Goal: Find specific page/section: Find specific page/section

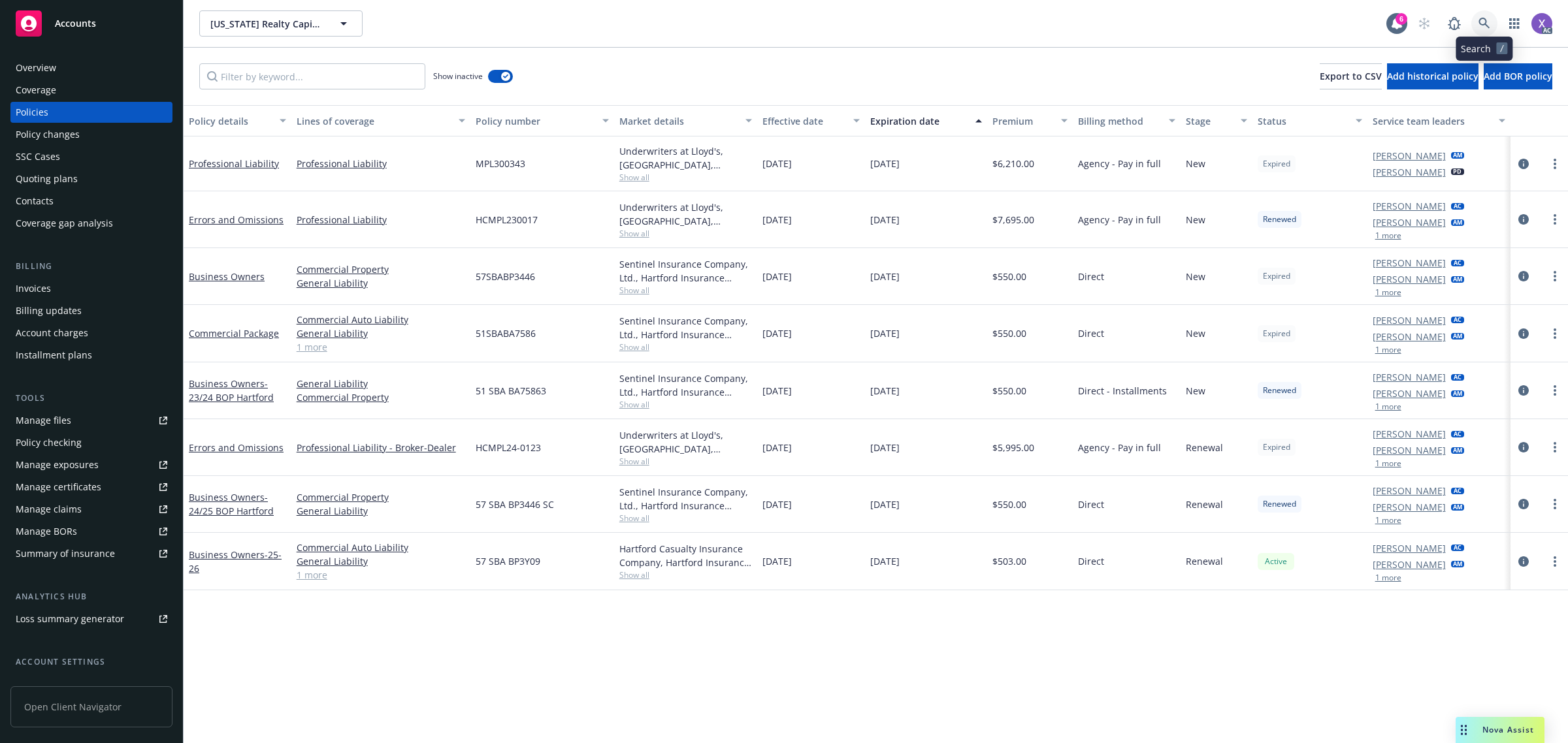
click at [1484, 22] on icon at bounding box center [1484, 23] width 12 height 12
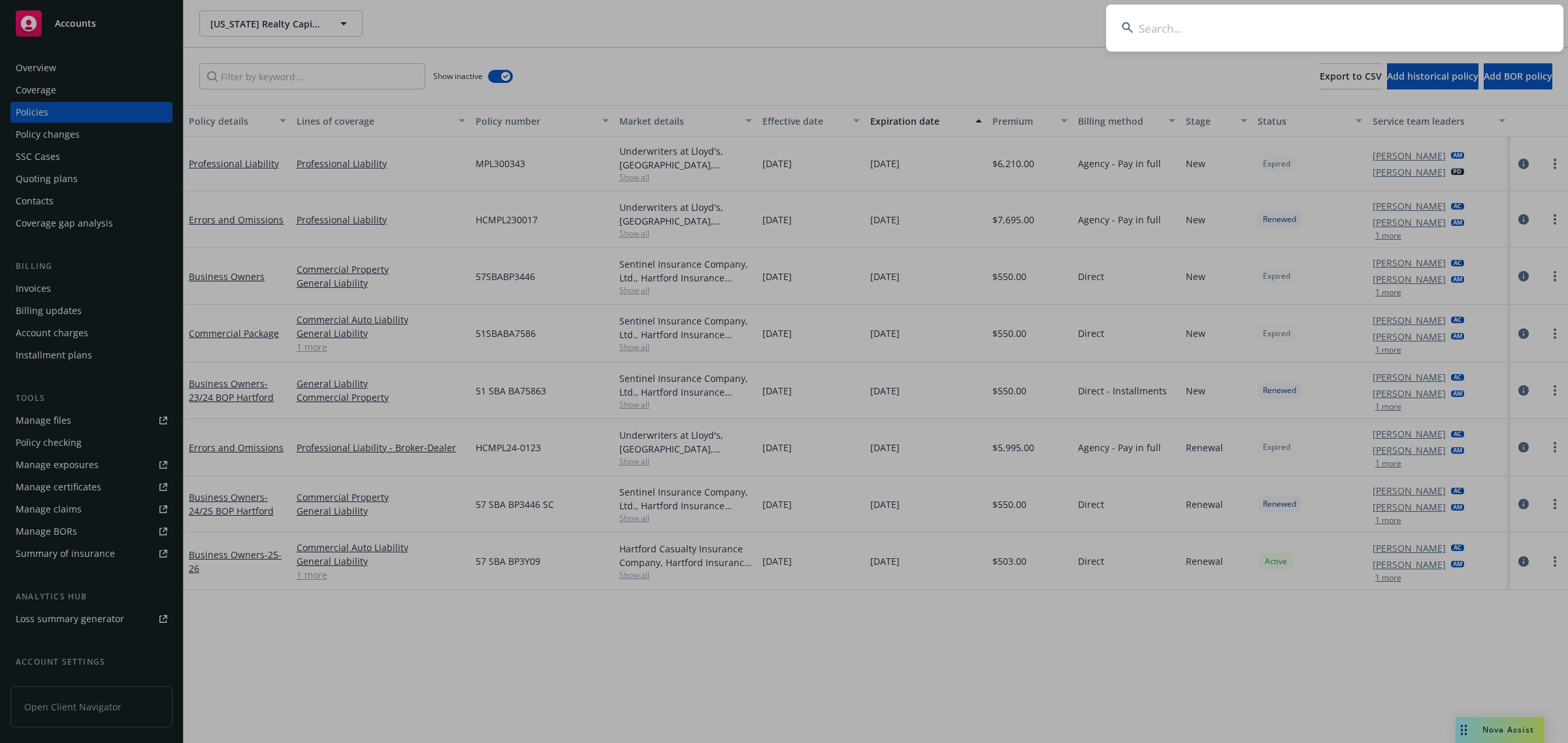
click at [1331, 44] on input at bounding box center [1334, 28] width 457 height 47
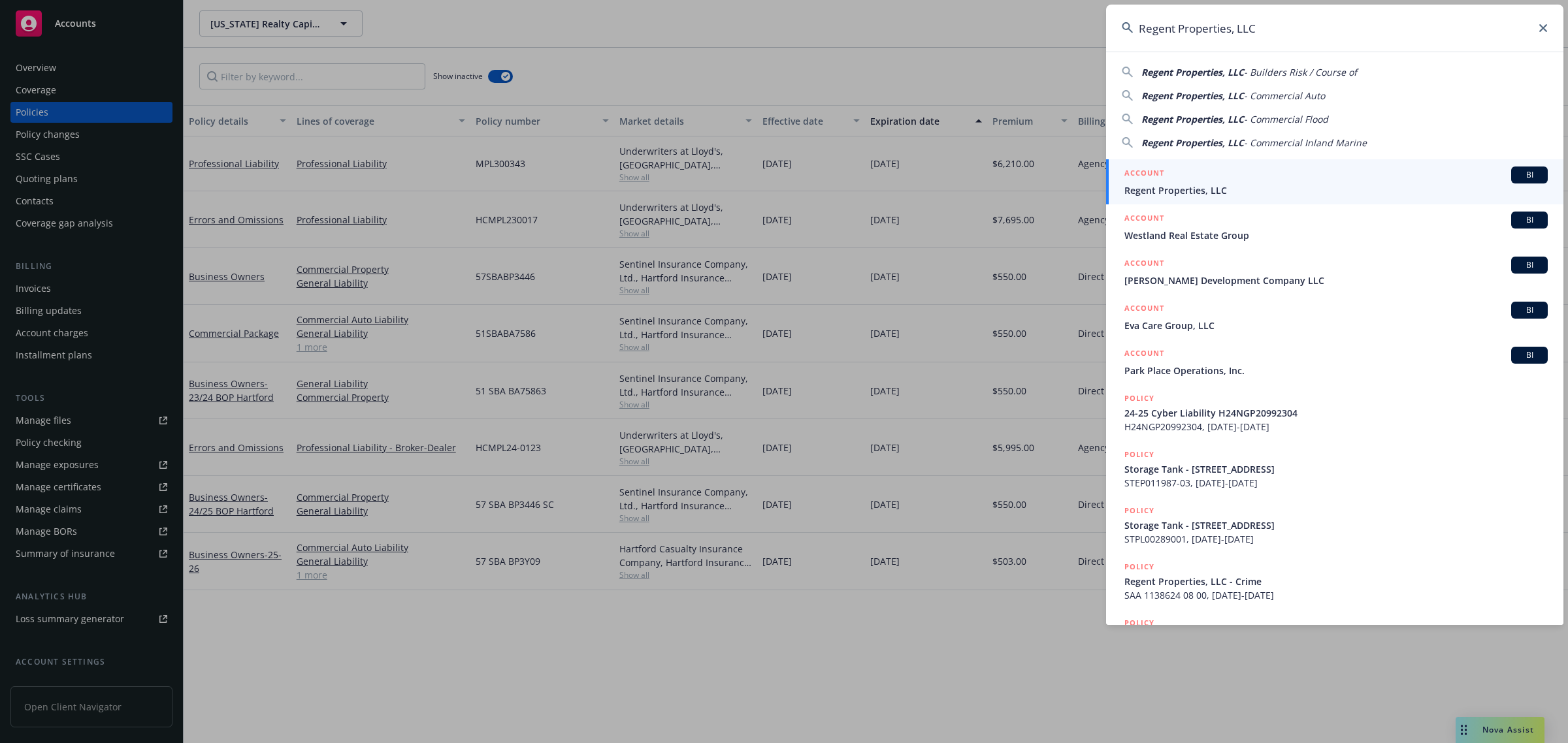
type input "Regent Properties, LLC"
click at [1235, 196] on span "Regent Properties, LLC" at bounding box center [1336, 191] width 423 height 14
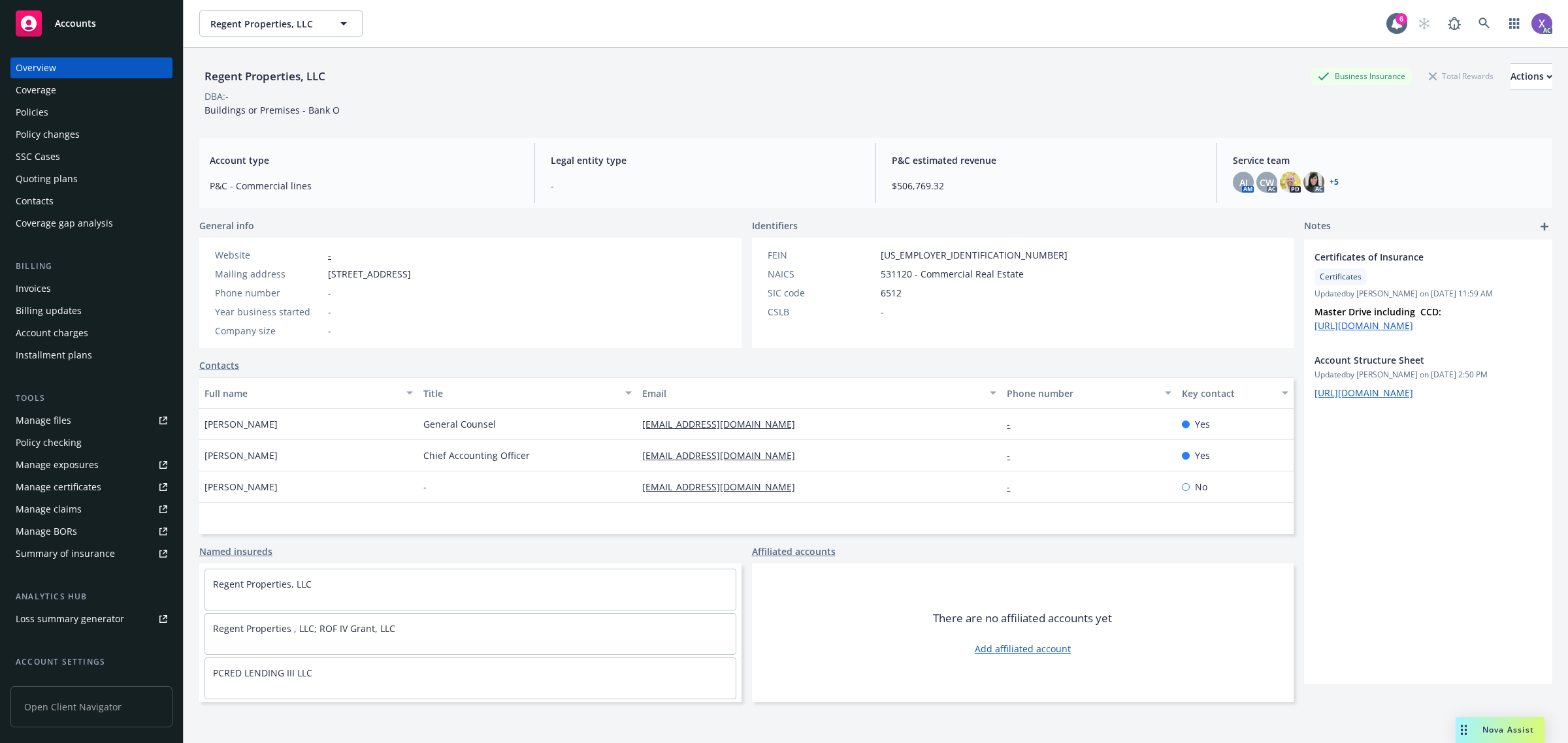
click at [11, 283] on link "Invoices" at bounding box center [91, 288] width 162 height 21
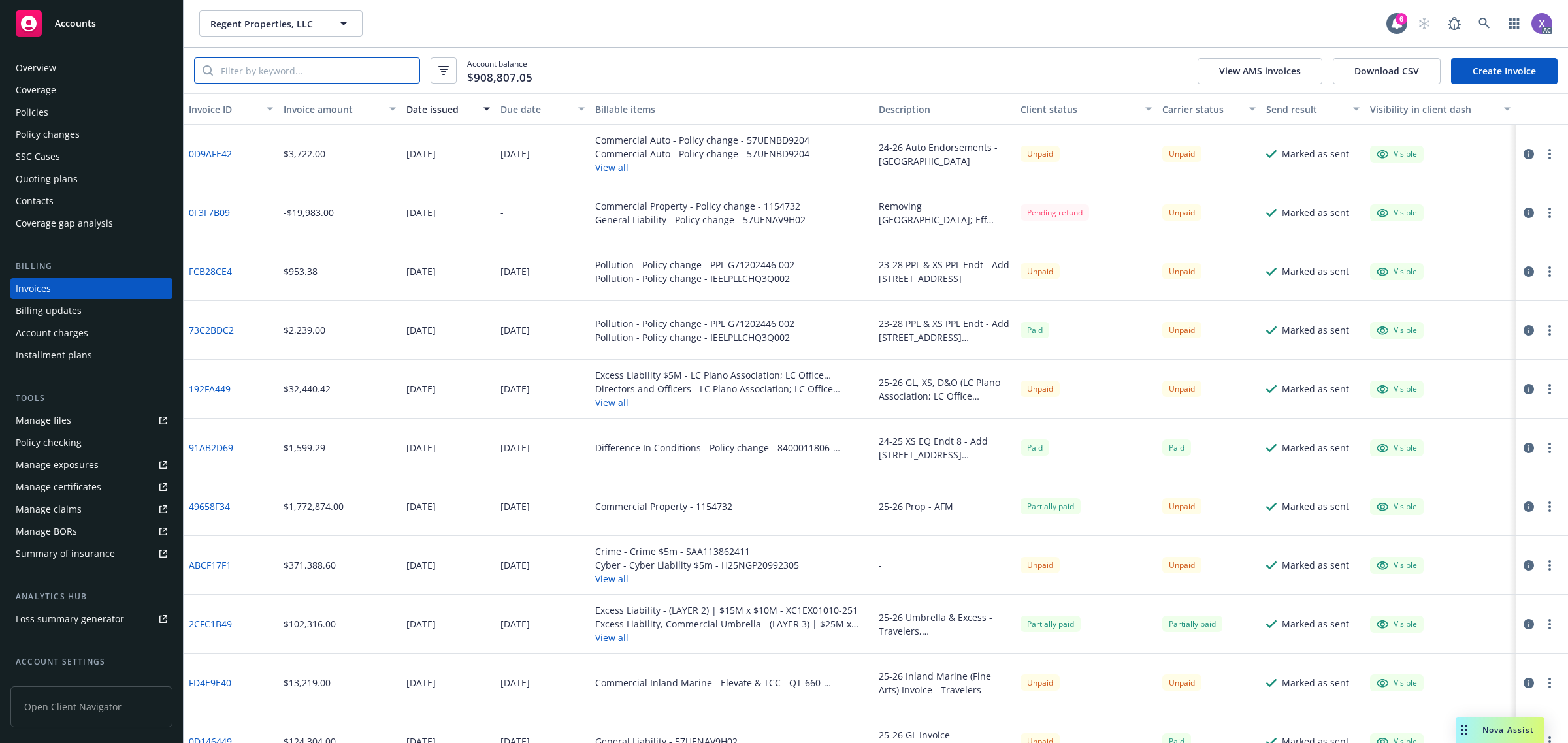
click at [278, 74] on input "search" at bounding box center [316, 70] width 206 height 25
paste input "H25NGP20992305"
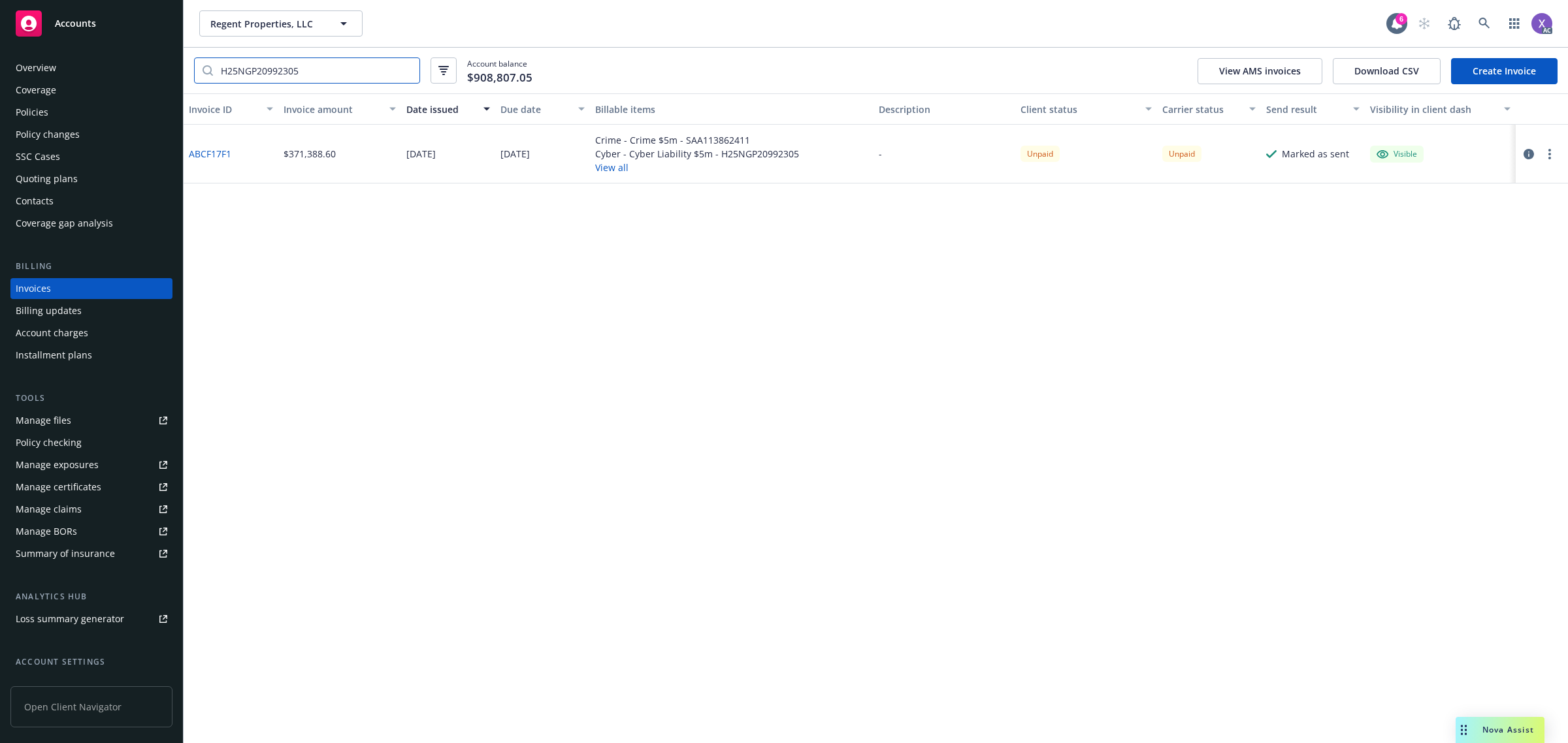
type input "H25NGP20992305"
drag, startPoint x: 232, startPoint y: 164, endPoint x: 197, endPoint y: 167, distance: 35.1
click at [193, 168] on div "ABCF17F1" at bounding box center [231, 154] width 95 height 59
copy link "BCF17F1"
click at [218, 196] on div "Invoice ID Invoice amount Date issued Due date Billable items Description Clien…" at bounding box center [876, 418] width 1384 height 650
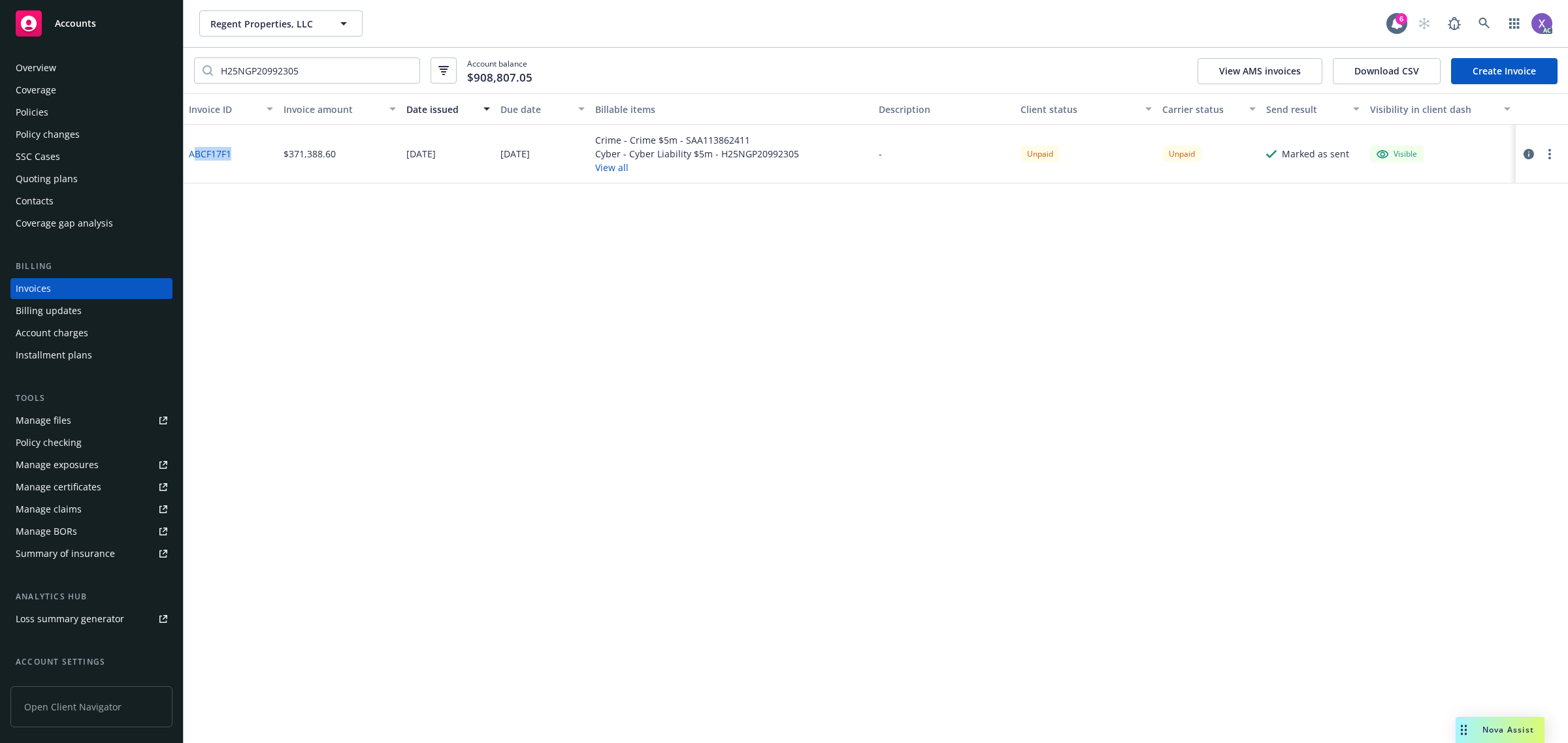
click at [241, 158] on div "ABCF17F1" at bounding box center [231, 154] width 95 height 59
drag, startPoint x: 241, startPoint y: 158, endPoint x: 190, endPoint y: 165, distance: 51.5
click at [190, 165] on div "ABCF17F1" at bounding box center [231, 154] width 95 height 59
copy link "ABCF17F1"
